Goal: Contribute content: Add original content to the website for others to see

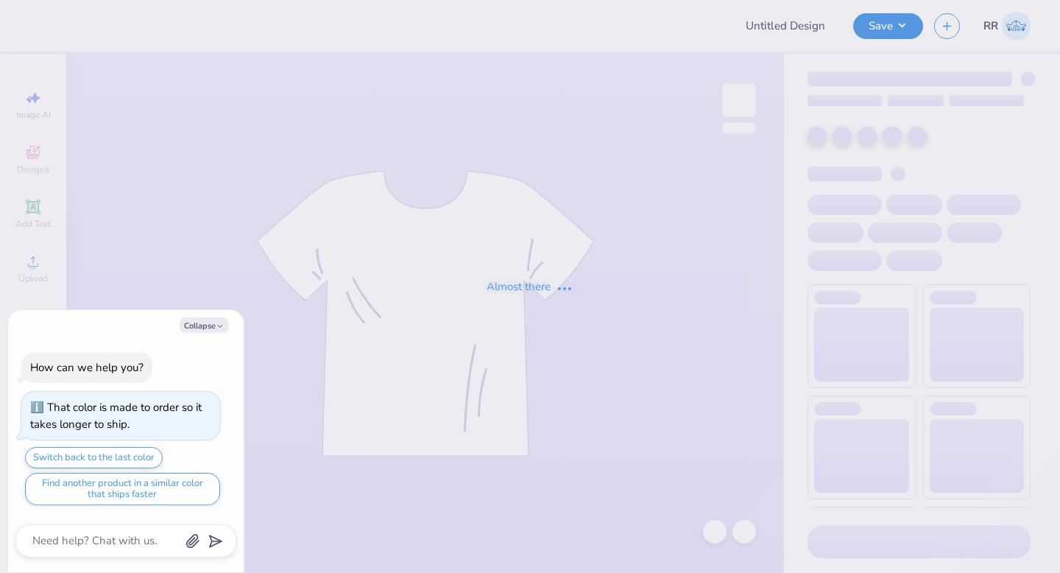
type textarea "x"
type input "Admin Mocks!"
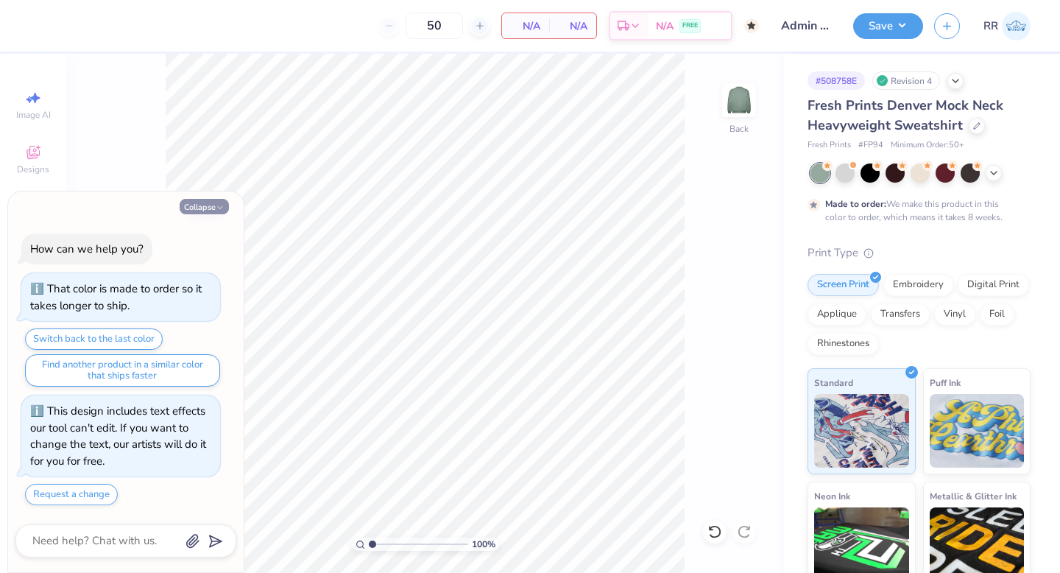
drag, startPoint x: 195, startPoint y: 202, endPoint x: 203, endPoint y: 207, distance: 9.2
click at [195, 202] on button "Collapse" at bounding box center [204, 206] width 49 height 15
type textarea "x"
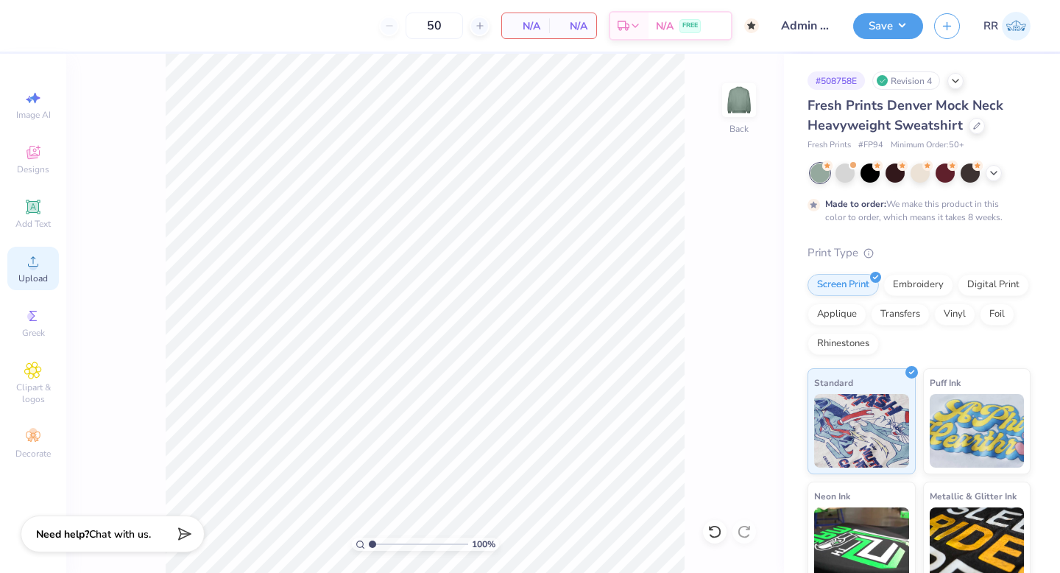
click at [43, 264] on div "Upload" at bounding box center [33, 268] width 52 height 43
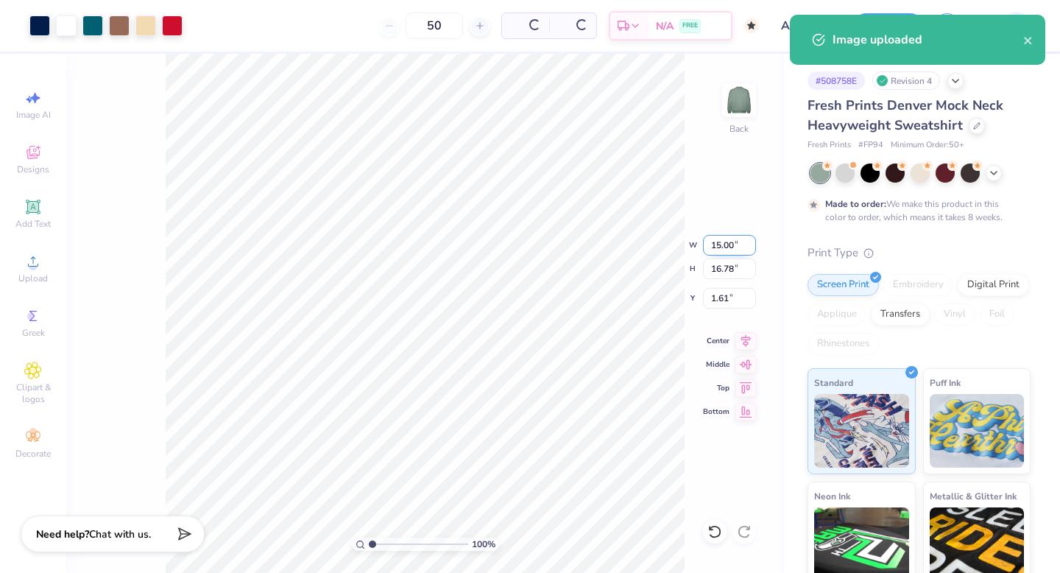
click at [723, 247] on input "15.00" at bounding box center [729, 245] width 53 height 21
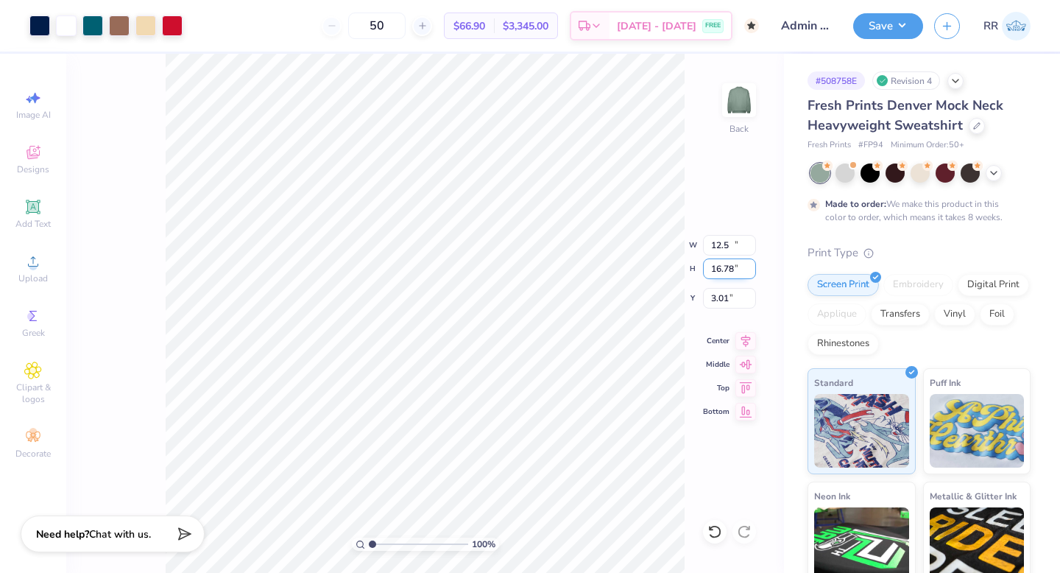
type input "12.50"
type input "13.98"
type input "2.00"
click at [885, 26] on button "Save" at bounding box center [888, 24] width 70 height 26
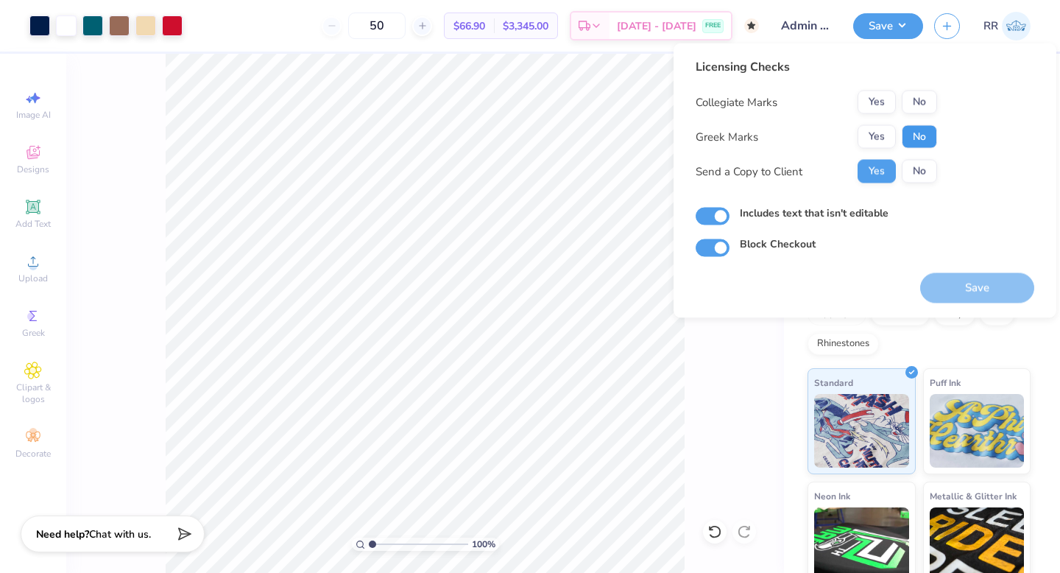
click at [917, 140] on button "No" at bounding box center [919, 137] width 35 height 24
click at [924, 105] on button "No" at bounding box center [919, 103] width 35 height 24
click at [988, 284] on button "Save" at bounding box center [977, 288] width 114 height 30
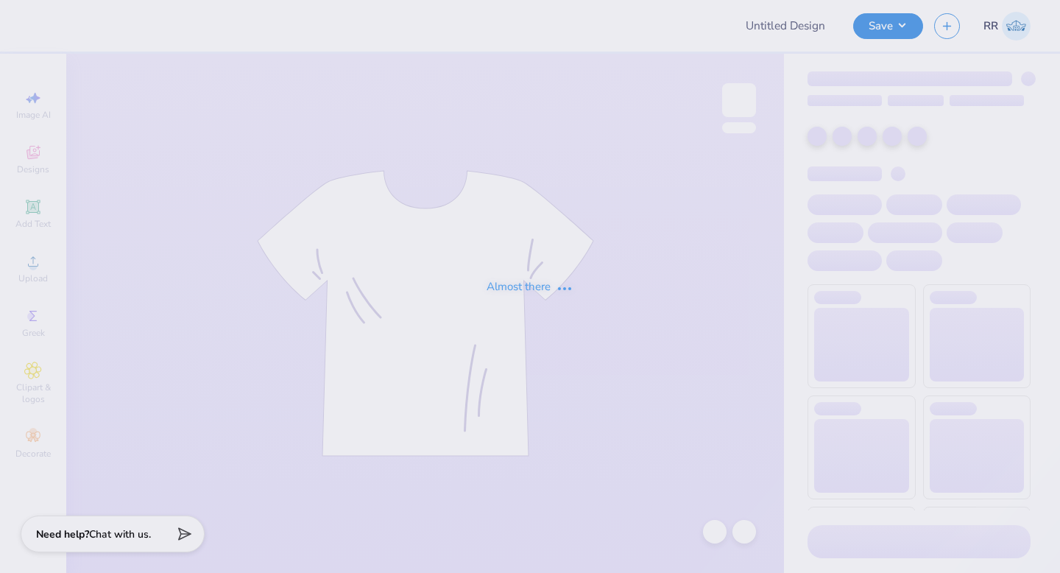
type input "AST Bid Merch 2025!"
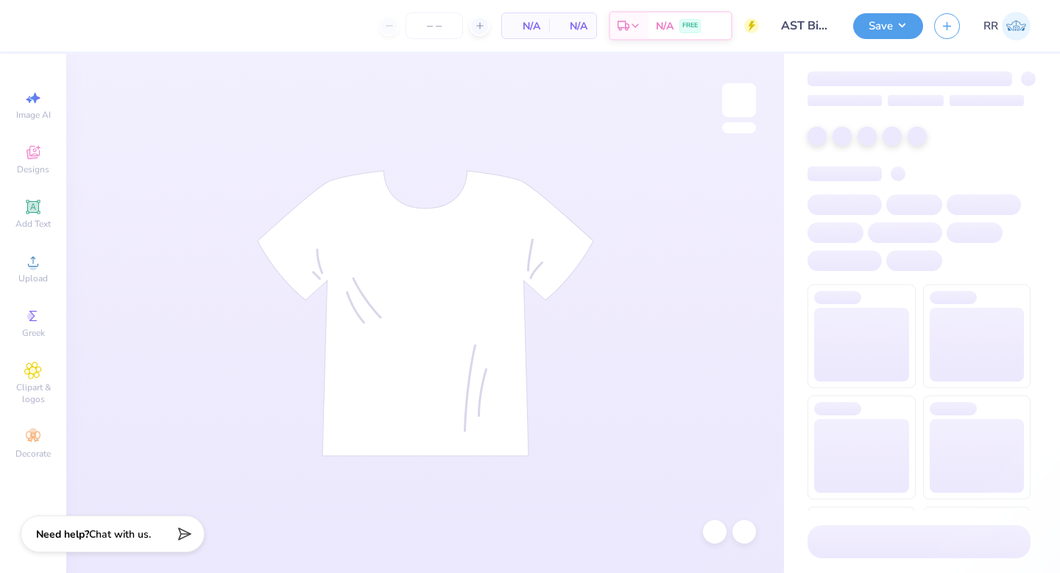
type input "24"
